Goal: Transaction & Acquisition: Subscribe to service/newsletter

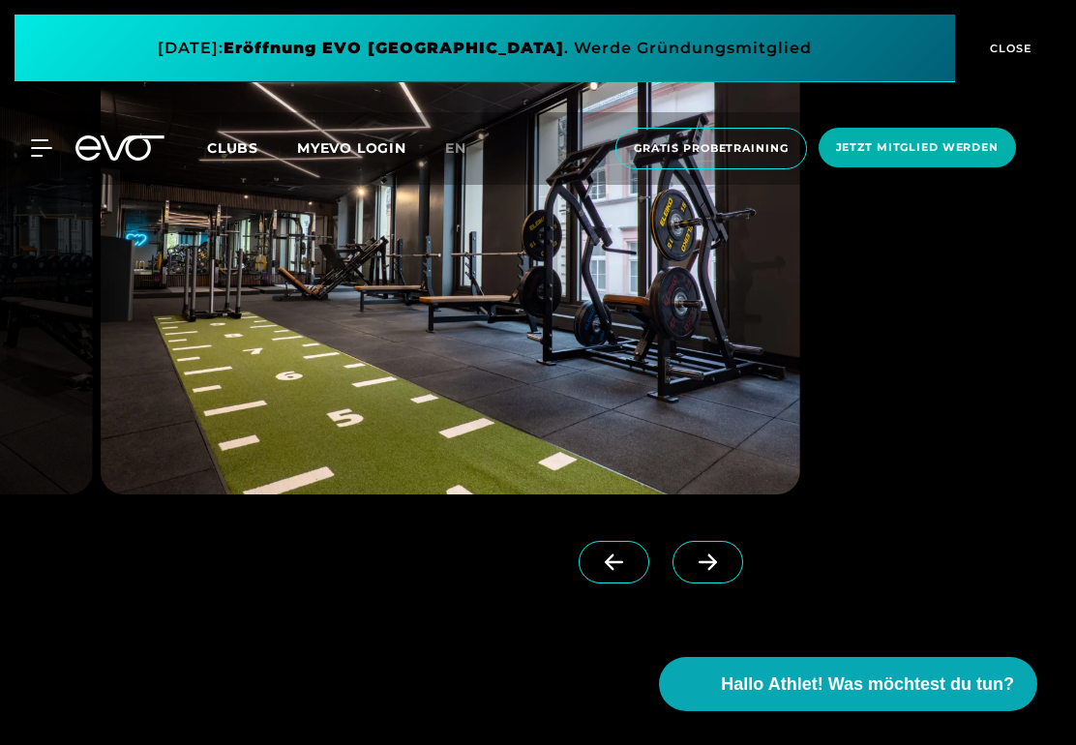
scroll to position [2193, 0]
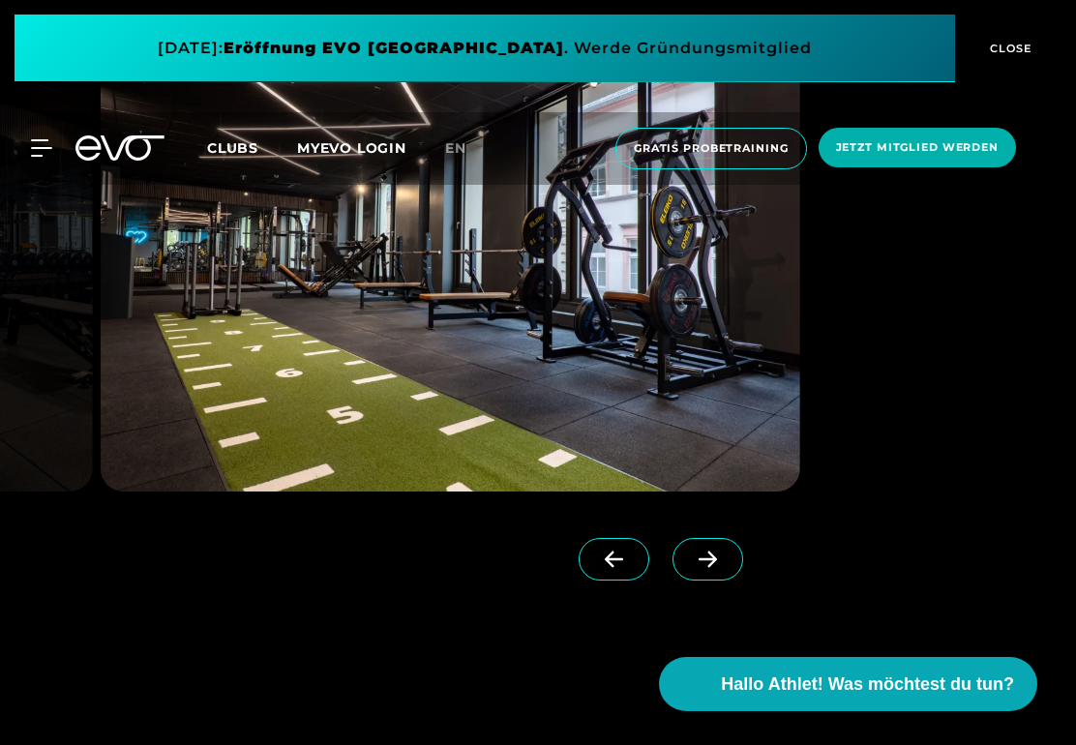
click at [709, 569] on span at bounding box center [708, 559] width 71 height 43
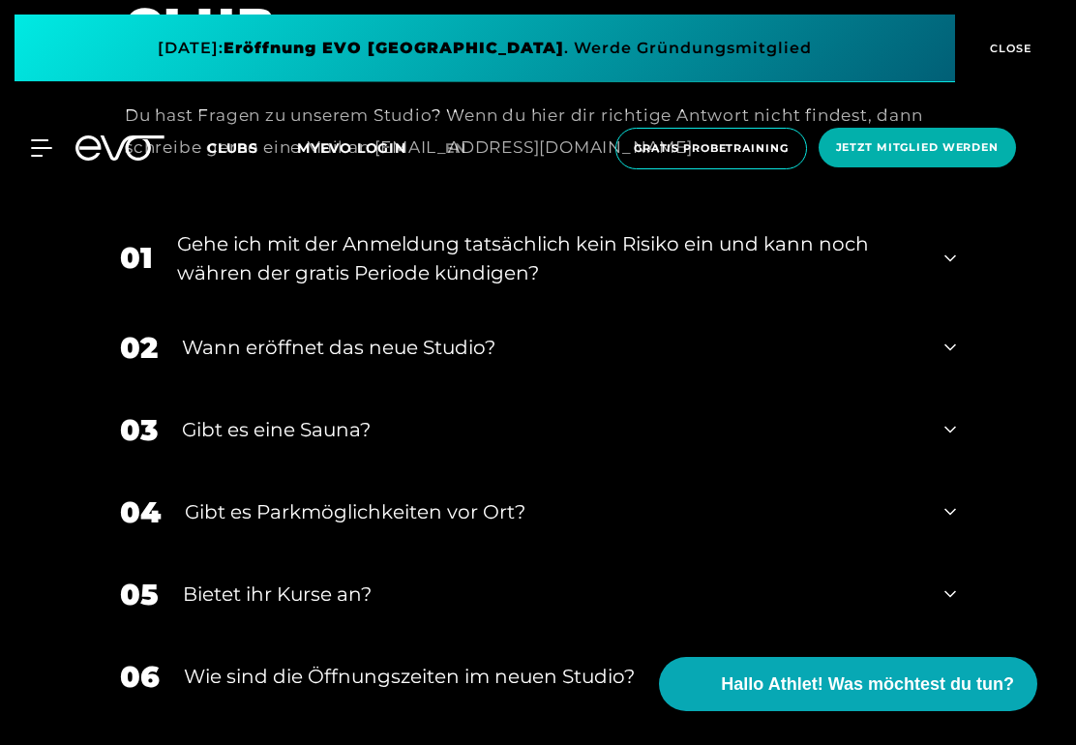
scroll to position [7313, 0]
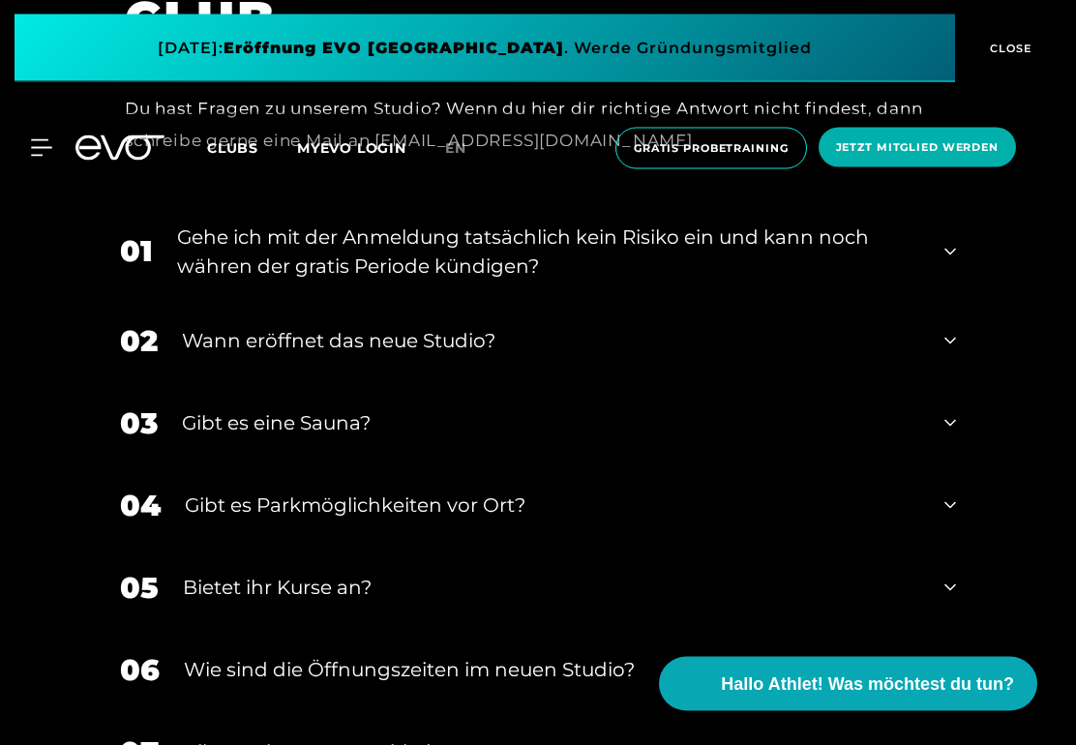
click at [928, 398] on div "03 Gibt es eine Sauna?" at bounding box center [538, 424] width 875 height 82
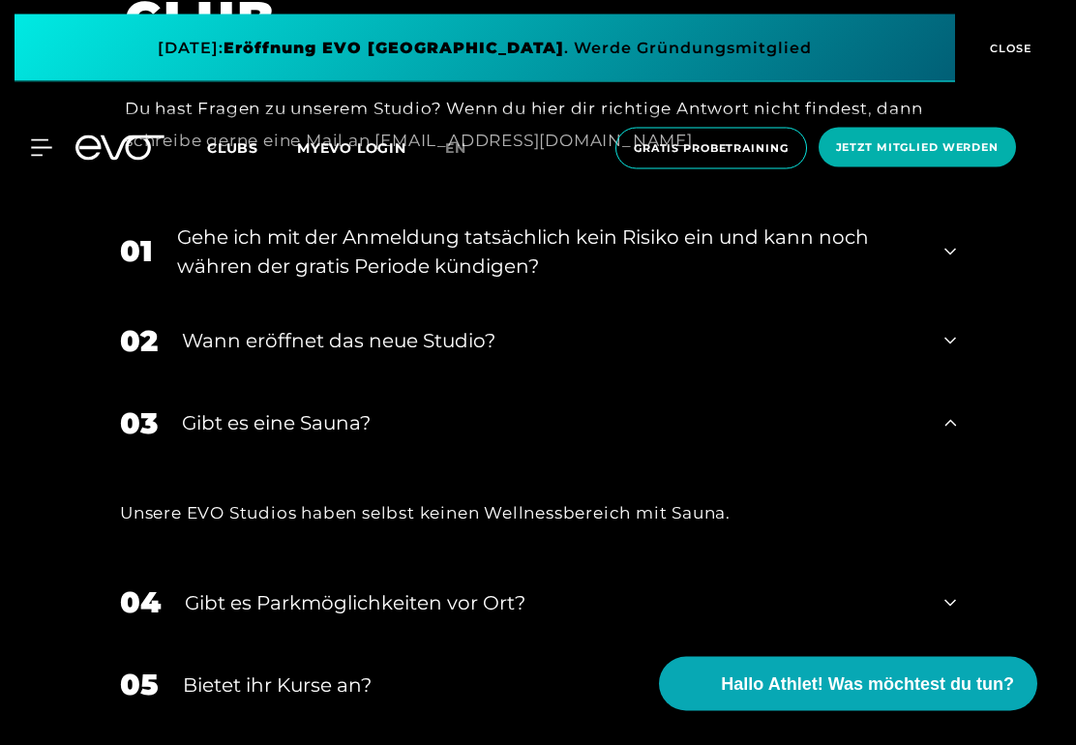
scroll to position [7314, 0]
click at [933, 385] on div "03 Gibt es eine Sauna?" at bounding box center [538, 423] width 875 height 82
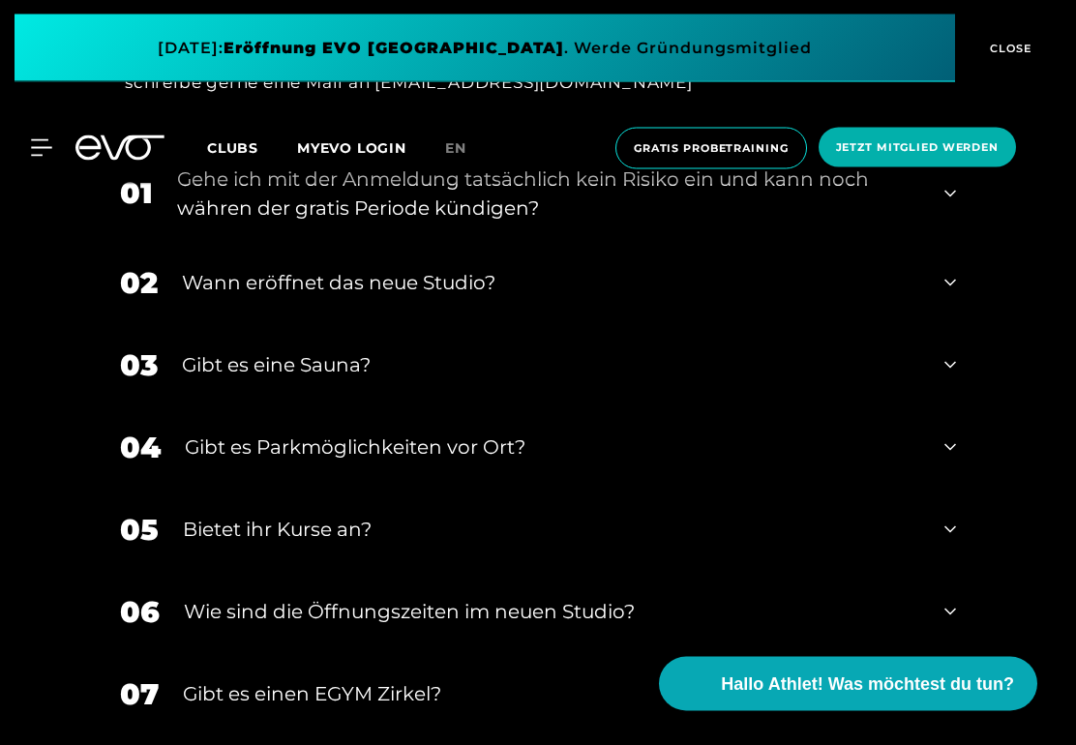
scroll to position [7407, 0]
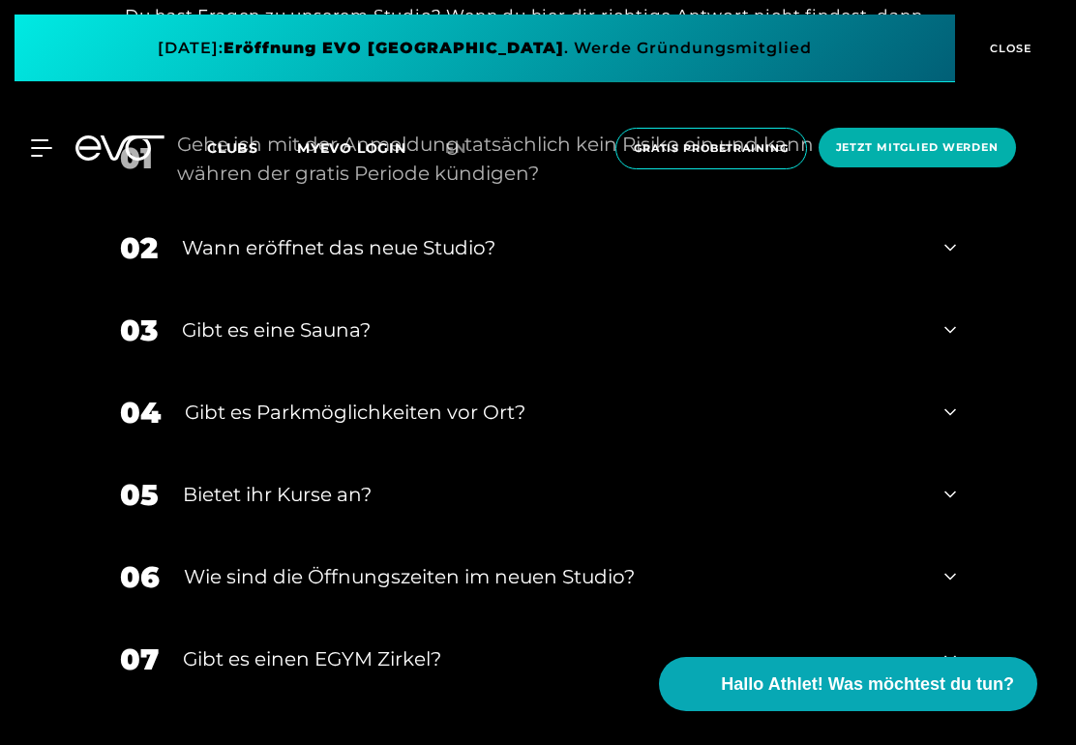
click at [217, 398] on div "Gibt es Parkmöglichkeiten vor Ort?" at bounding box center [553, 412] width 736 height 29
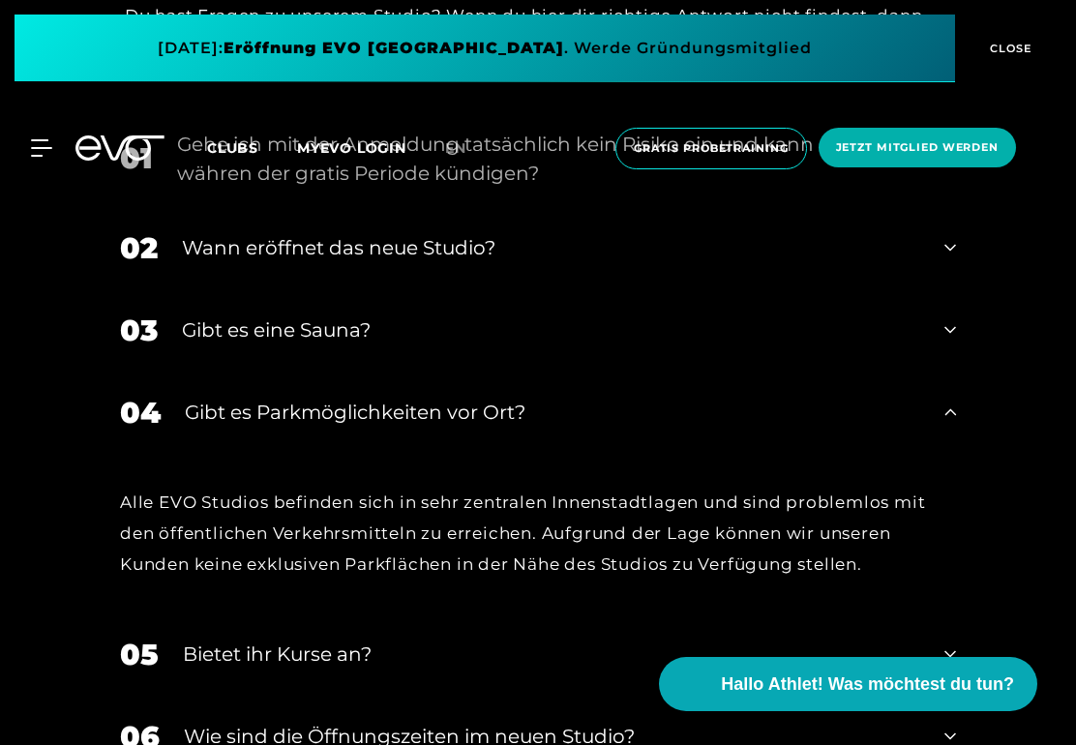
click at [216, 398] on div "Gibt es Parkmöglichkeiten vor Ort?" at bounding box center [553, 412] width 736 height 29
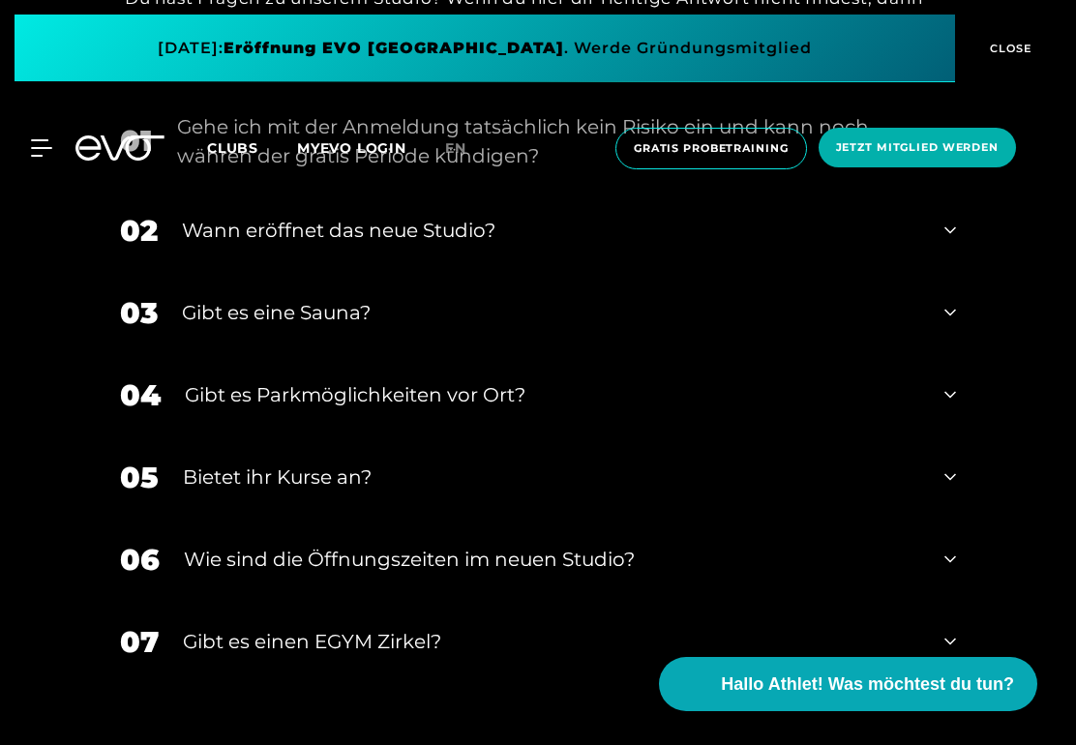
scroll to position [7474, 0]
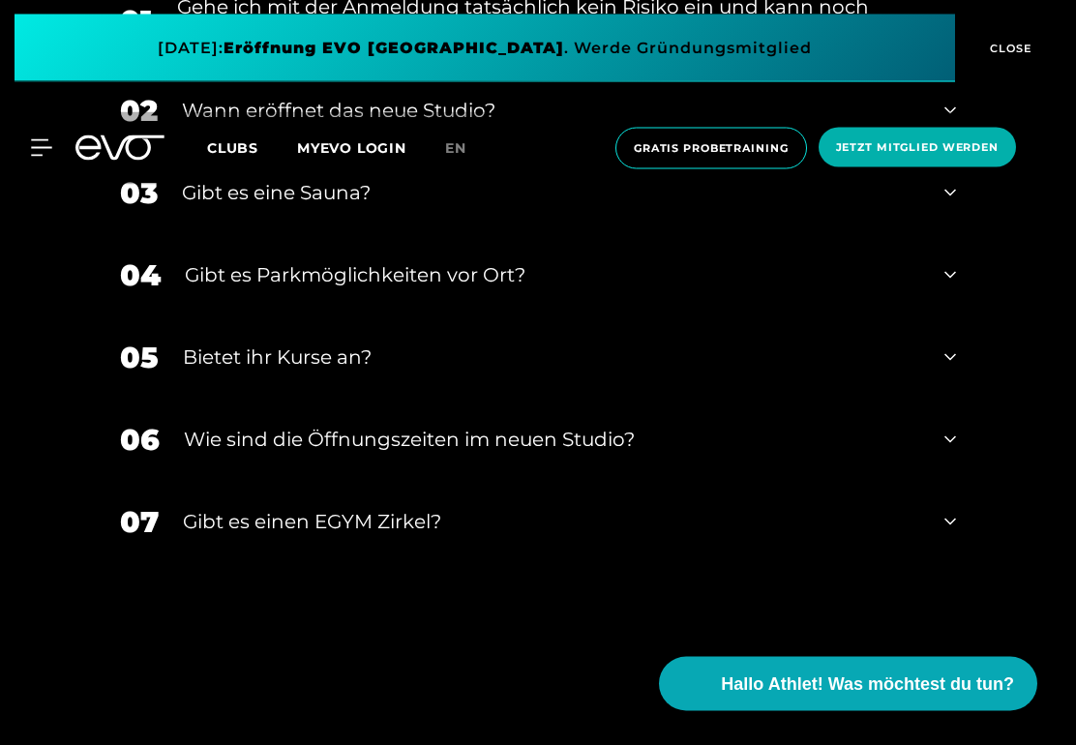
click at [209, 426] on div "​Wie sind die Öffnungszeiten im neuen Studio?" at bounding box center [552, 440] width 737 height 29
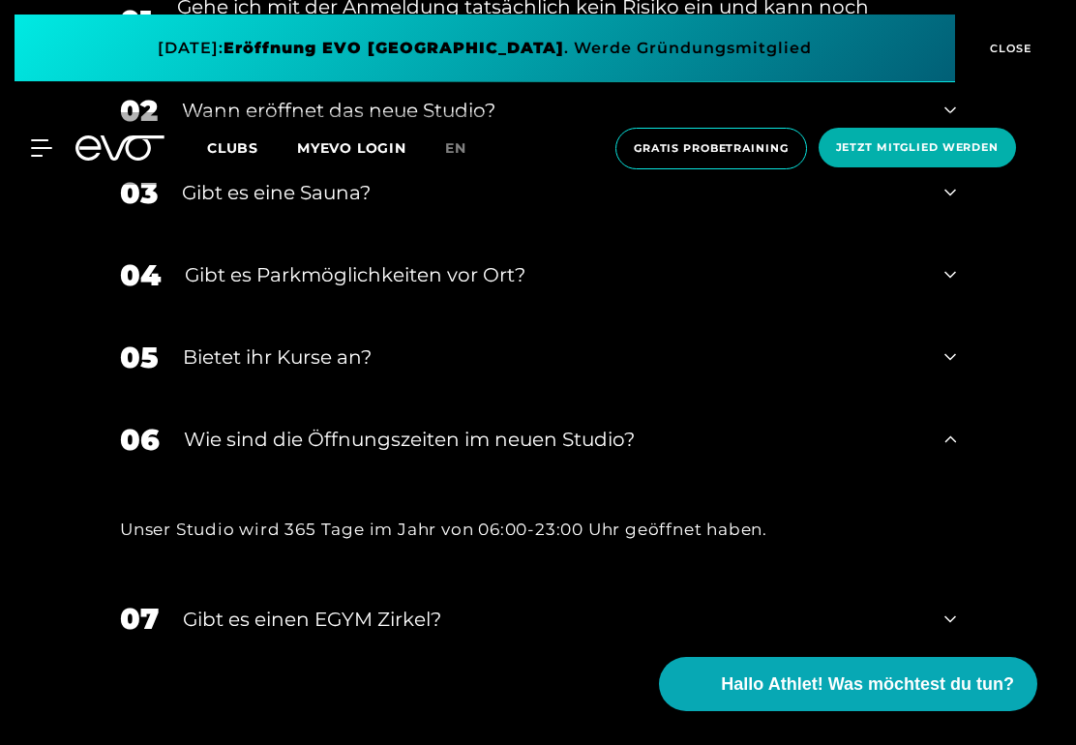
click at [904, 425] on div "​Wie sind die Öffnungszeiten im neuen Studio?" at bounding box center [552, 439] width 737 height 29
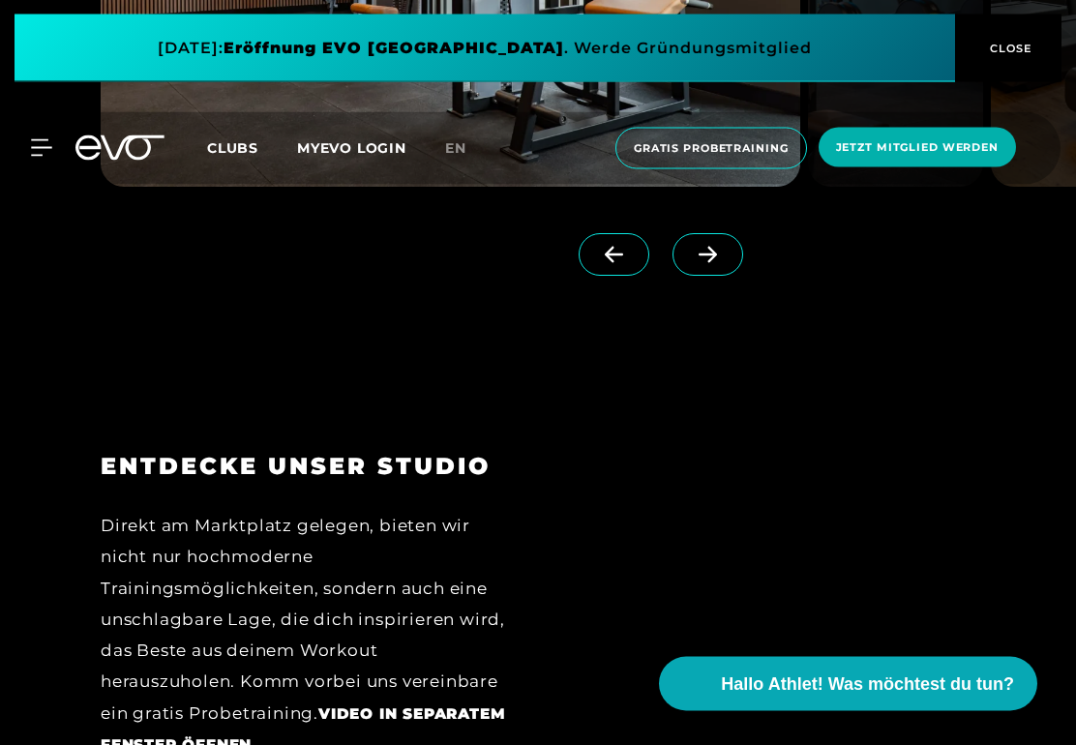
scroll to position [2633, 0]
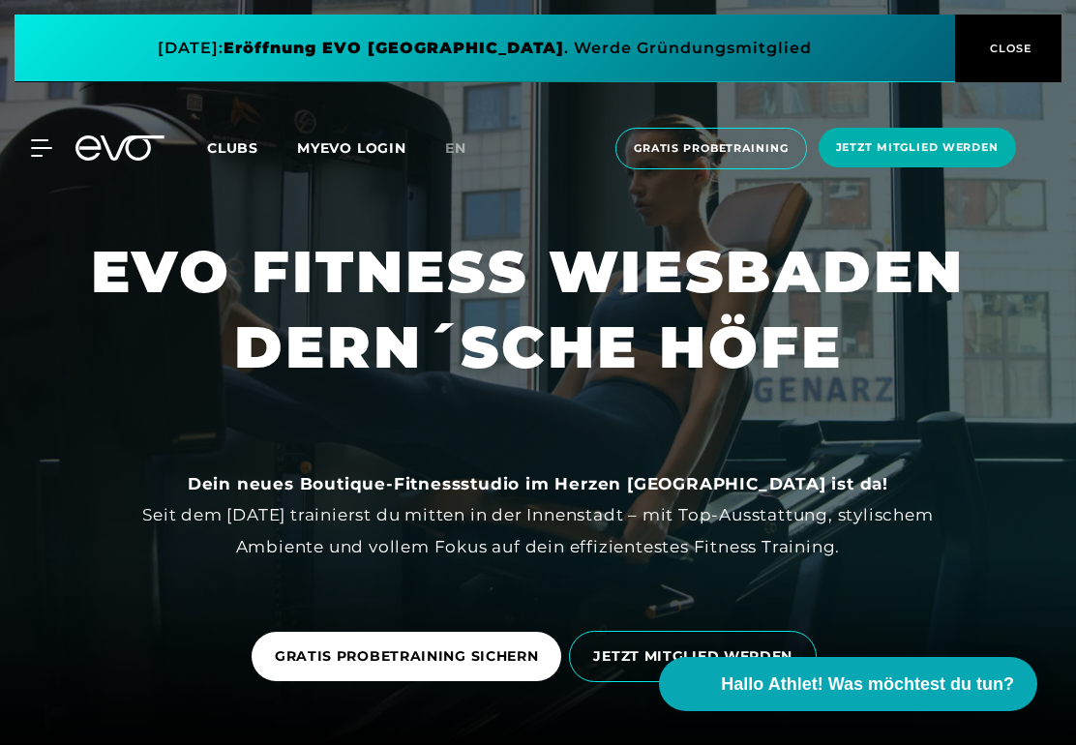
click at [950, 153] on span "Jetzt Mitglied werden" at bounding box center [917, 147] width 163 height 16
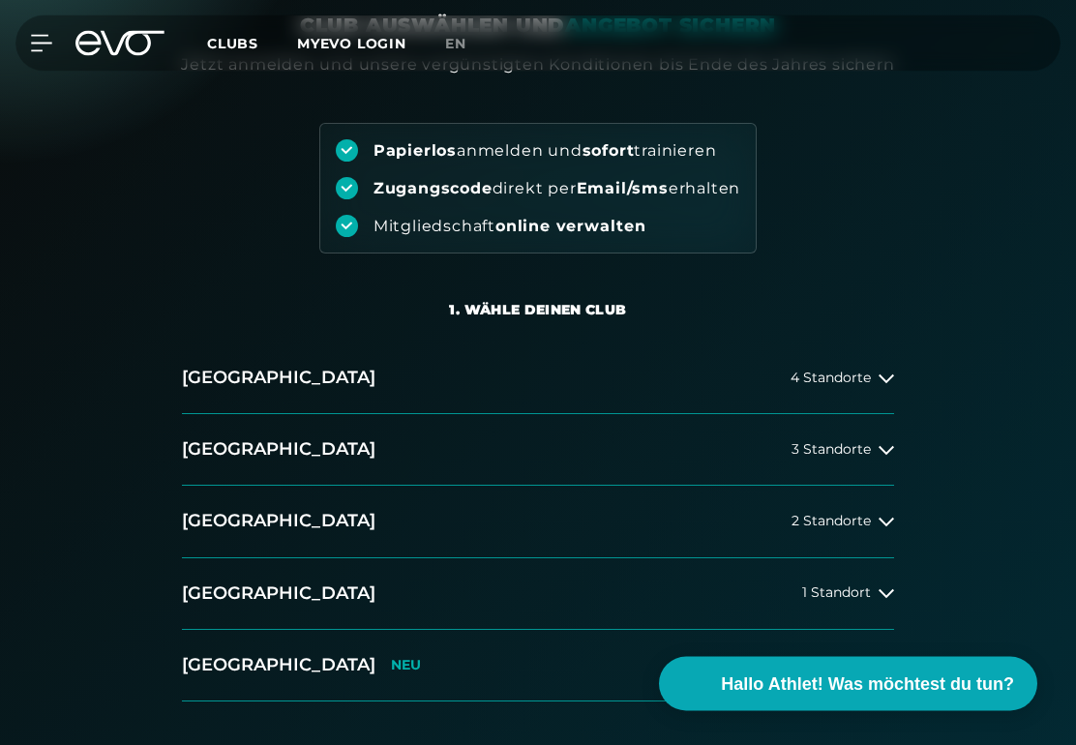
scroll to position [275, 0]
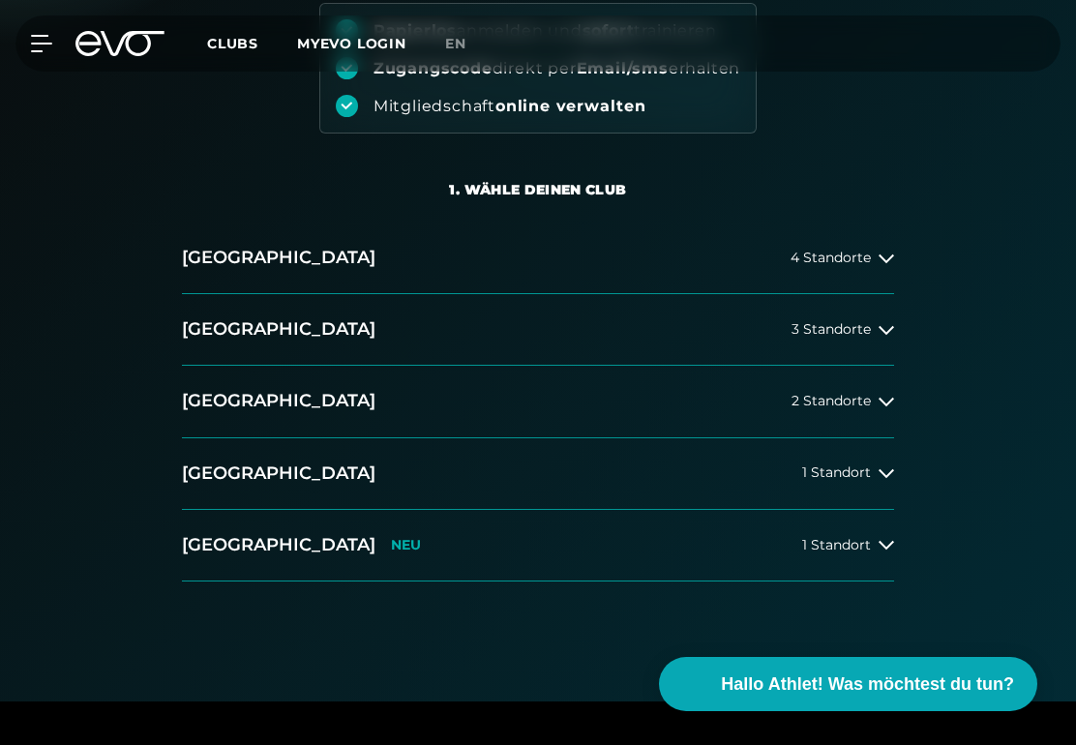
click at [234, 552] on h2 "[GEOGRAPHIC_DATA]" at bounding box center [279, 545] width 194 height 24
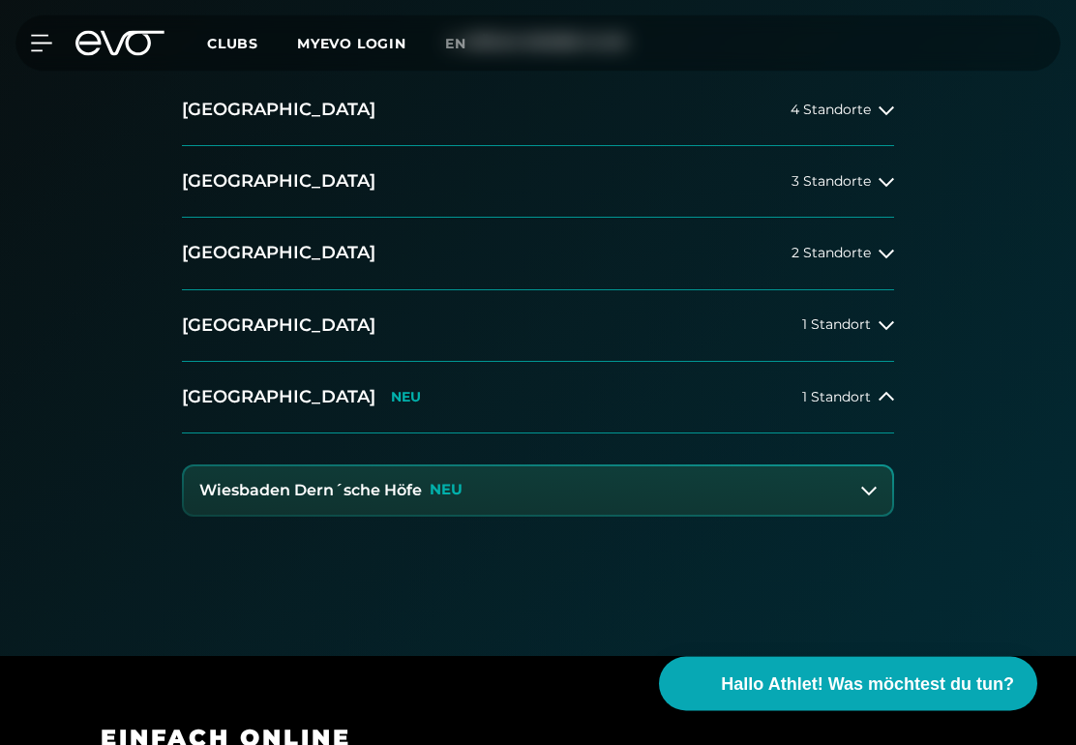
click at [237, 473] on button "Wiesbaden Dern´sche Höfe NEU" at bounding box center [538, 492] width 709 height 48
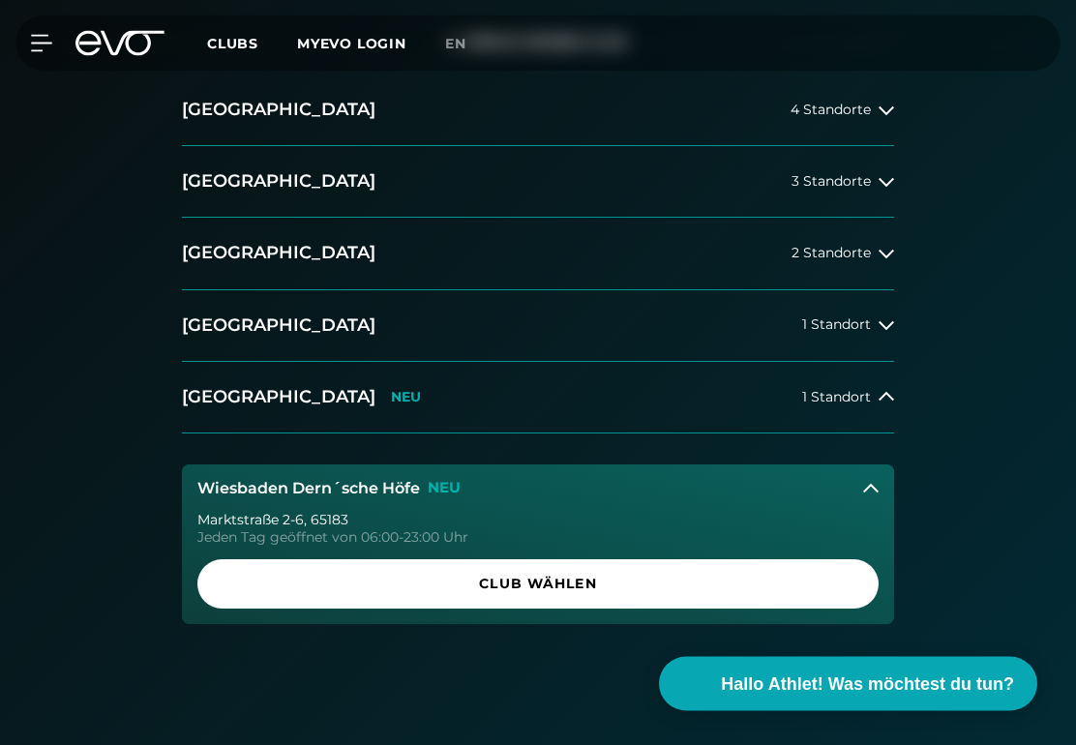
scroll to position [423, 0]
click at [242, 589] on span "Club wählen" at bounding box center [538, 584] width 635 height 20
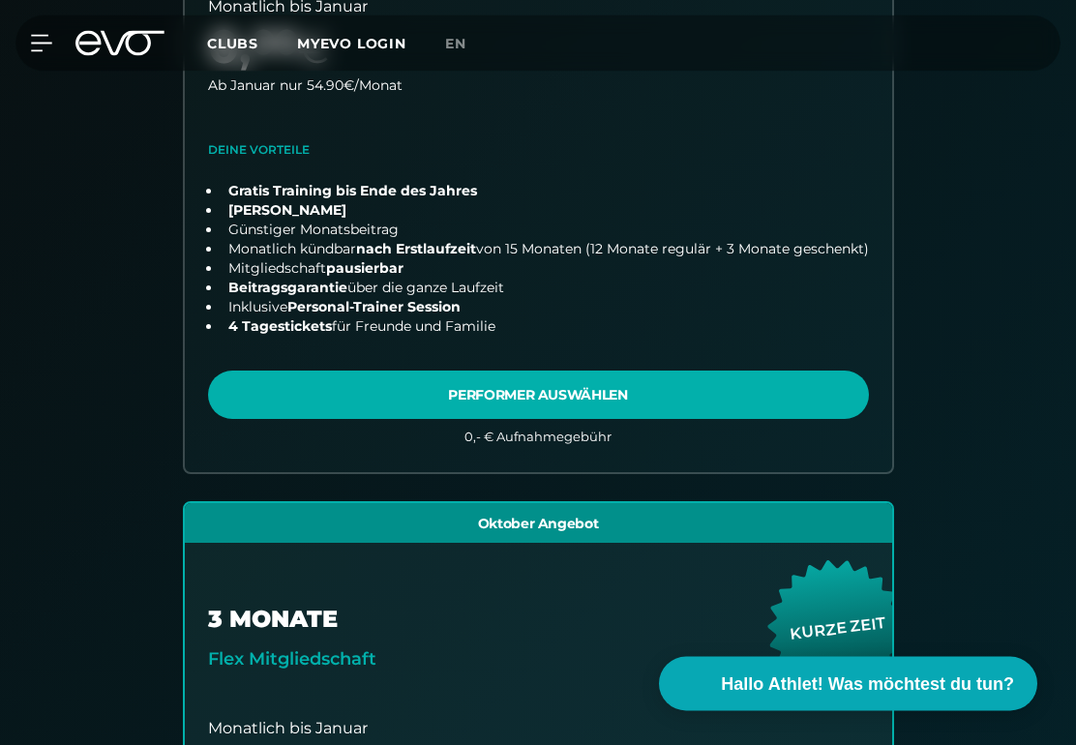
scroll to position [694, 0]
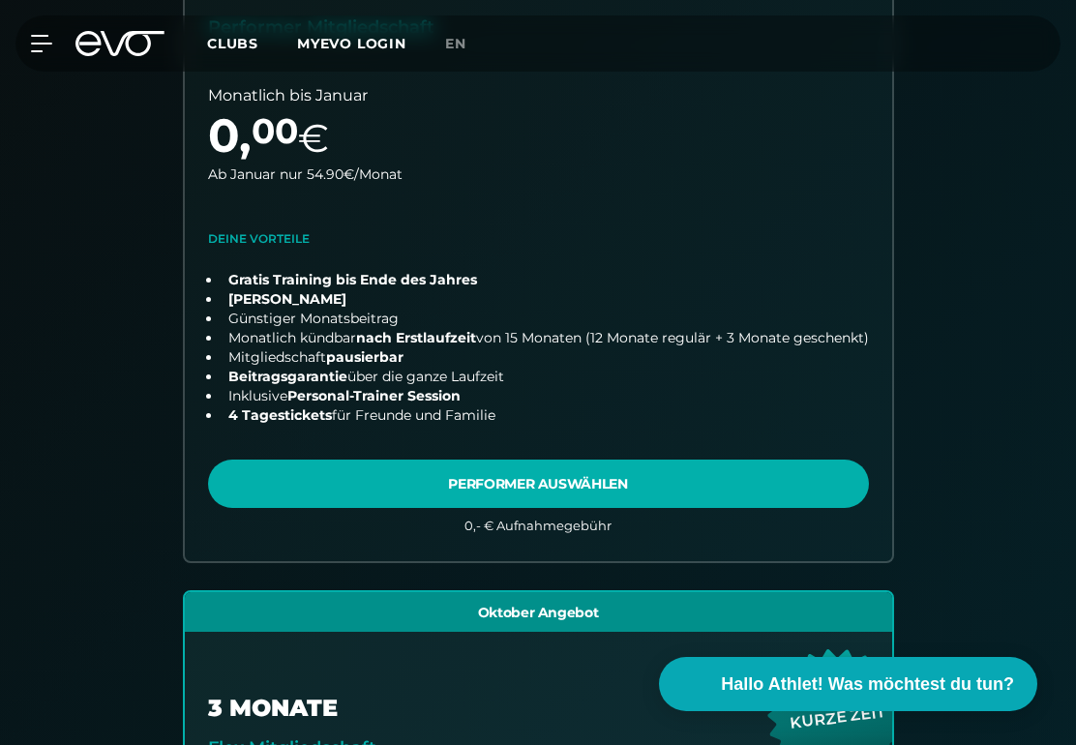
click at [260, 495] on link "choose plan" at bounding box center [539, 236] width 708 height 651
